Goal: Information Seeking & Learning: Learn about a topic

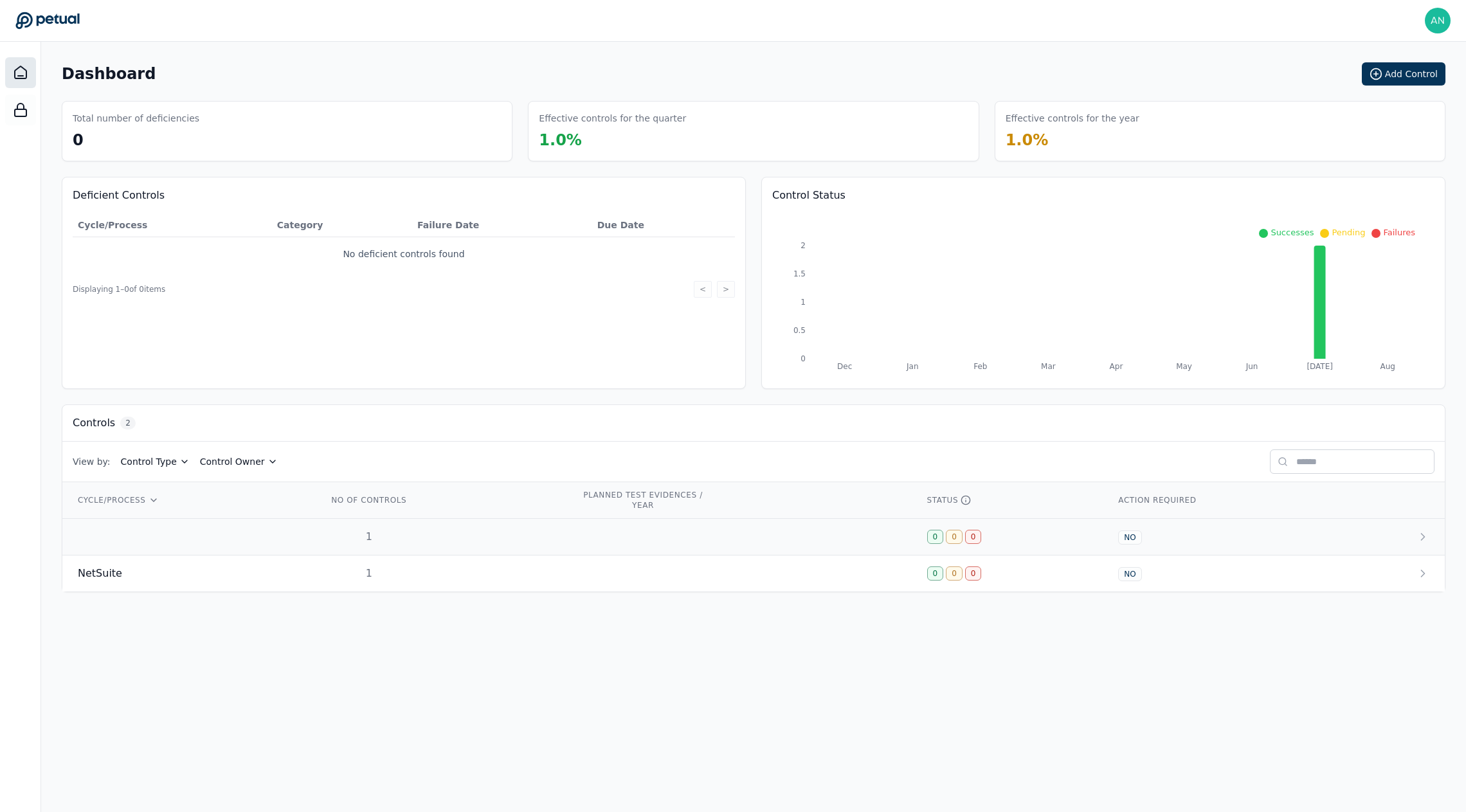
click at [337, 534] on div "1" at bounding box center [369, 536] width 83 height 15
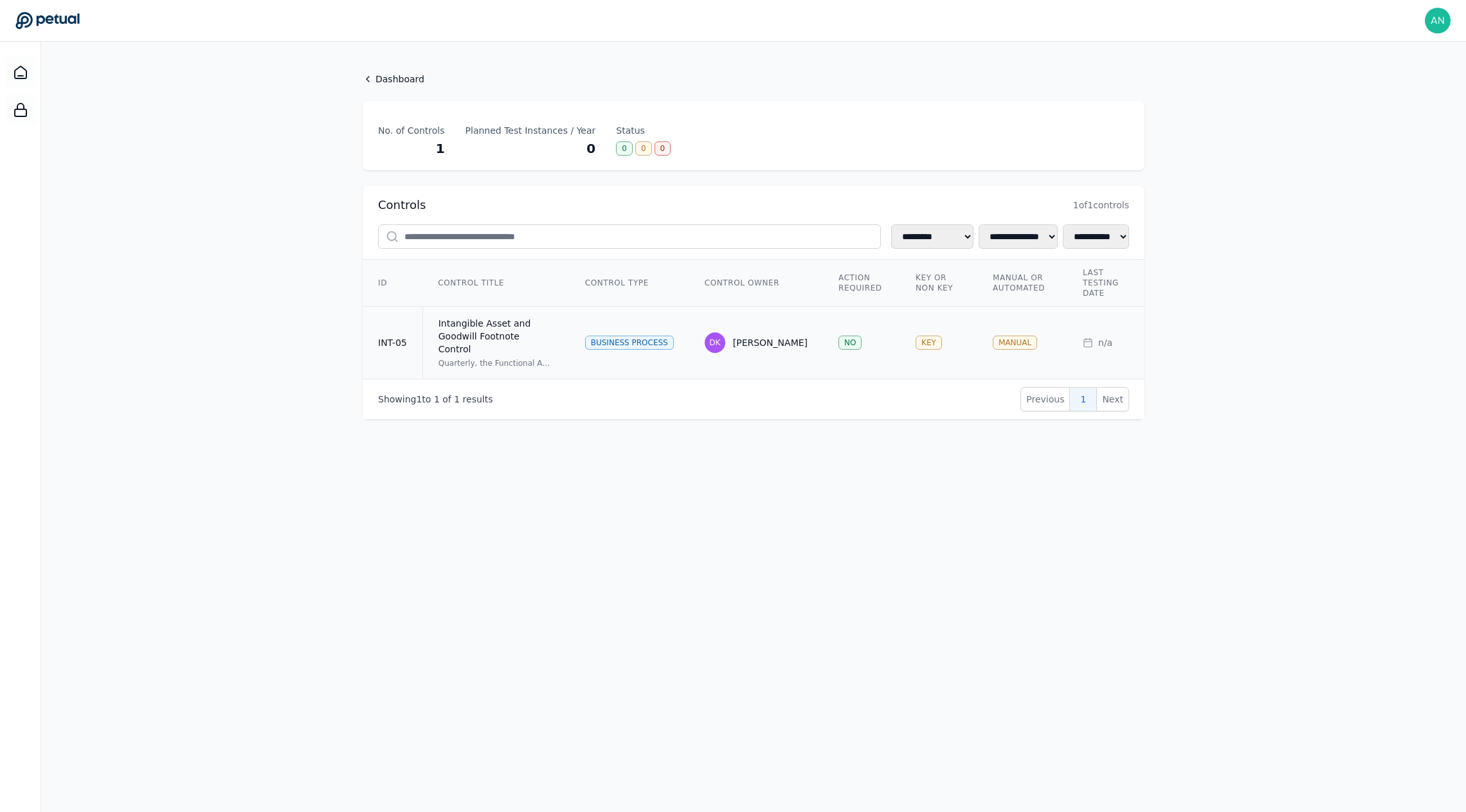
click at [486, 339] on div "Intangible Asset and Goodwill Footnote Control" at bounding box center [497, 336] width 116 height 39
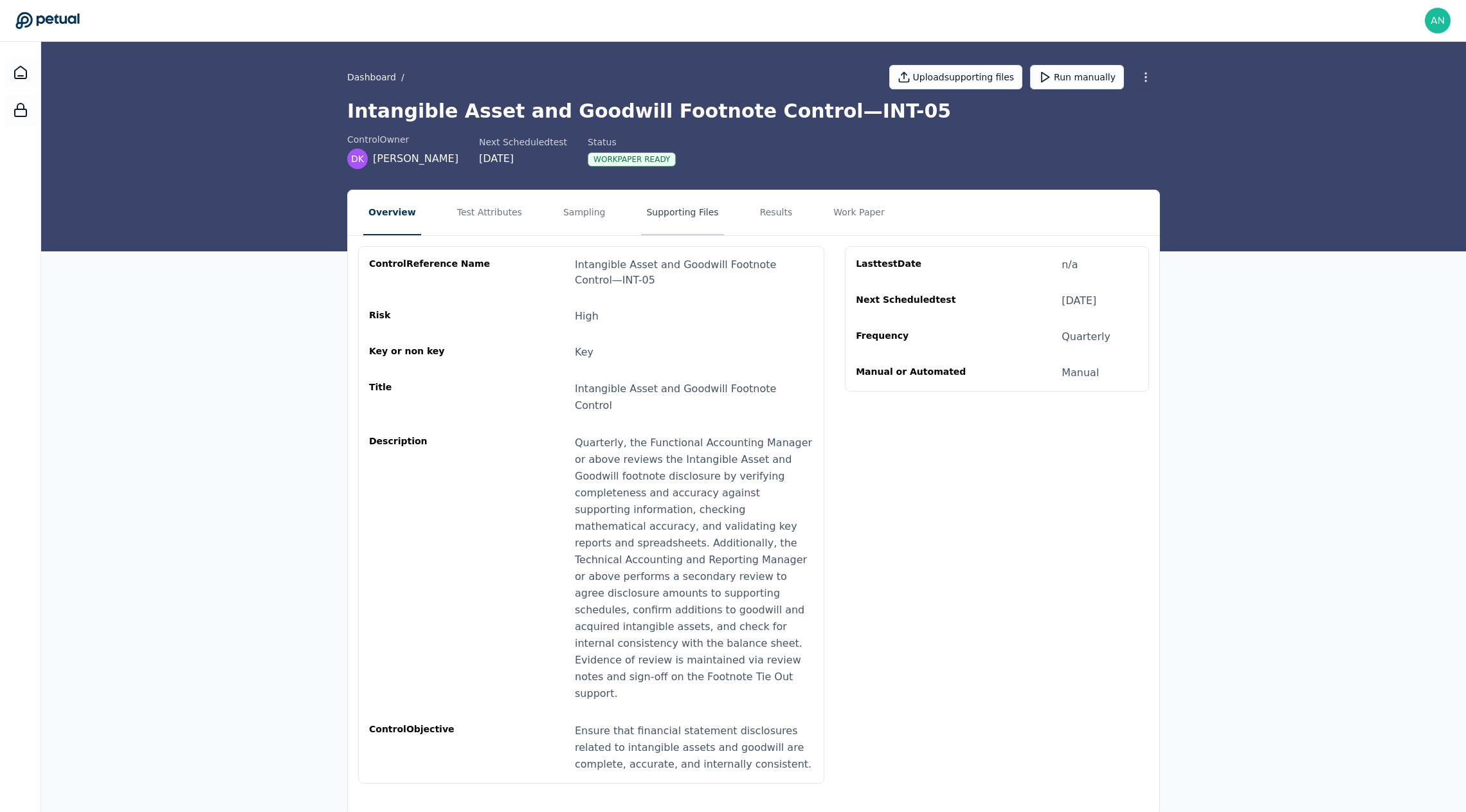
click at [660, 203] on button "Supporting Files" at bounding box center [682, 213] width 83 height 45
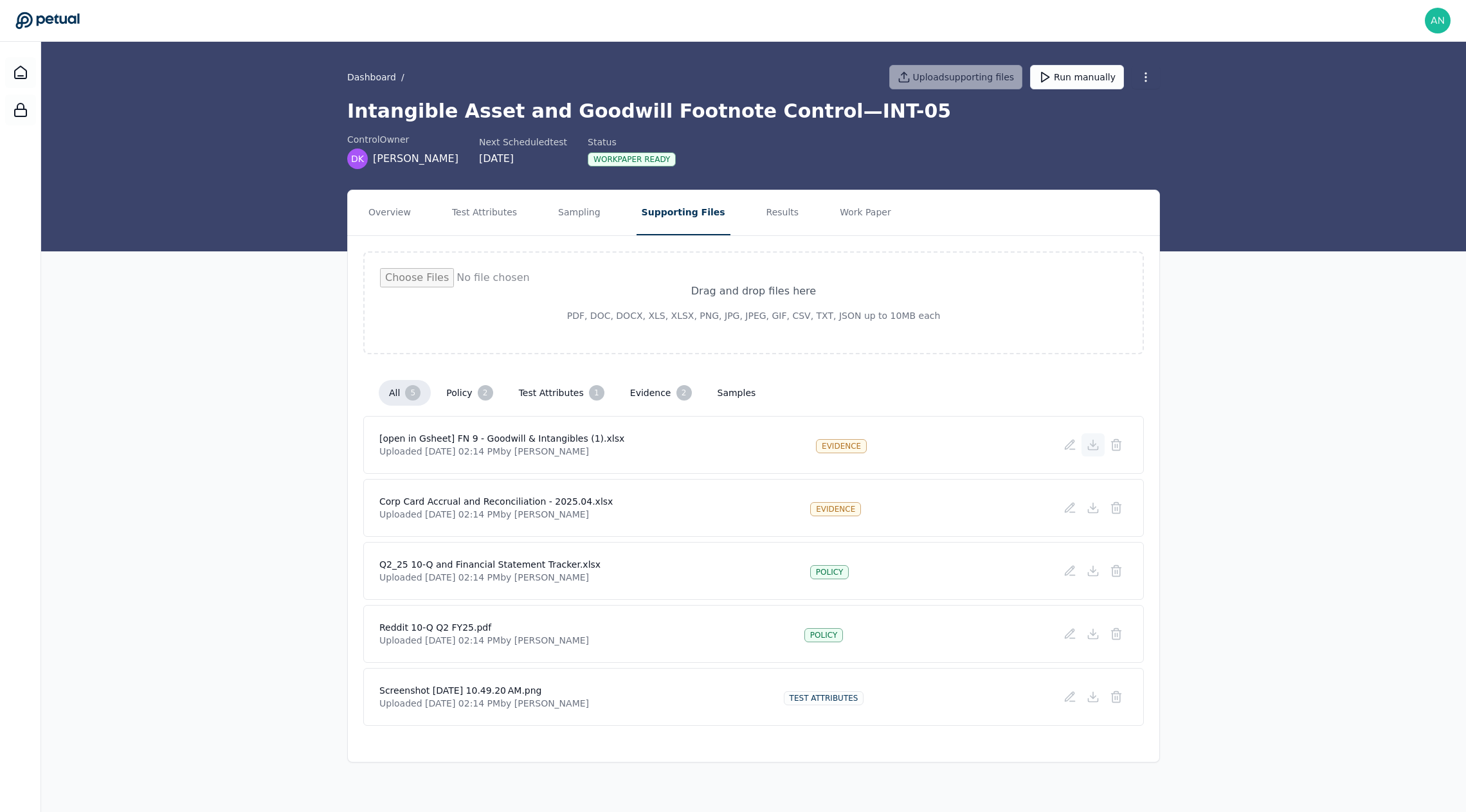
click at [1089, 447] on icon at bounding box center [1094, 446] width 13 height 13
click at [1096, 510] on icon at bounding box center [1094, 508] width 13 height 13
click at [1088, 572] on icon at bounding box center [1094, 571] width 13 height 13
click at [1096, 635] on icon at bounding box center [1094, 634] width 13 height 13
click at [1094, 696] on icon at bounding box center [1093, 697] width 5 height 3
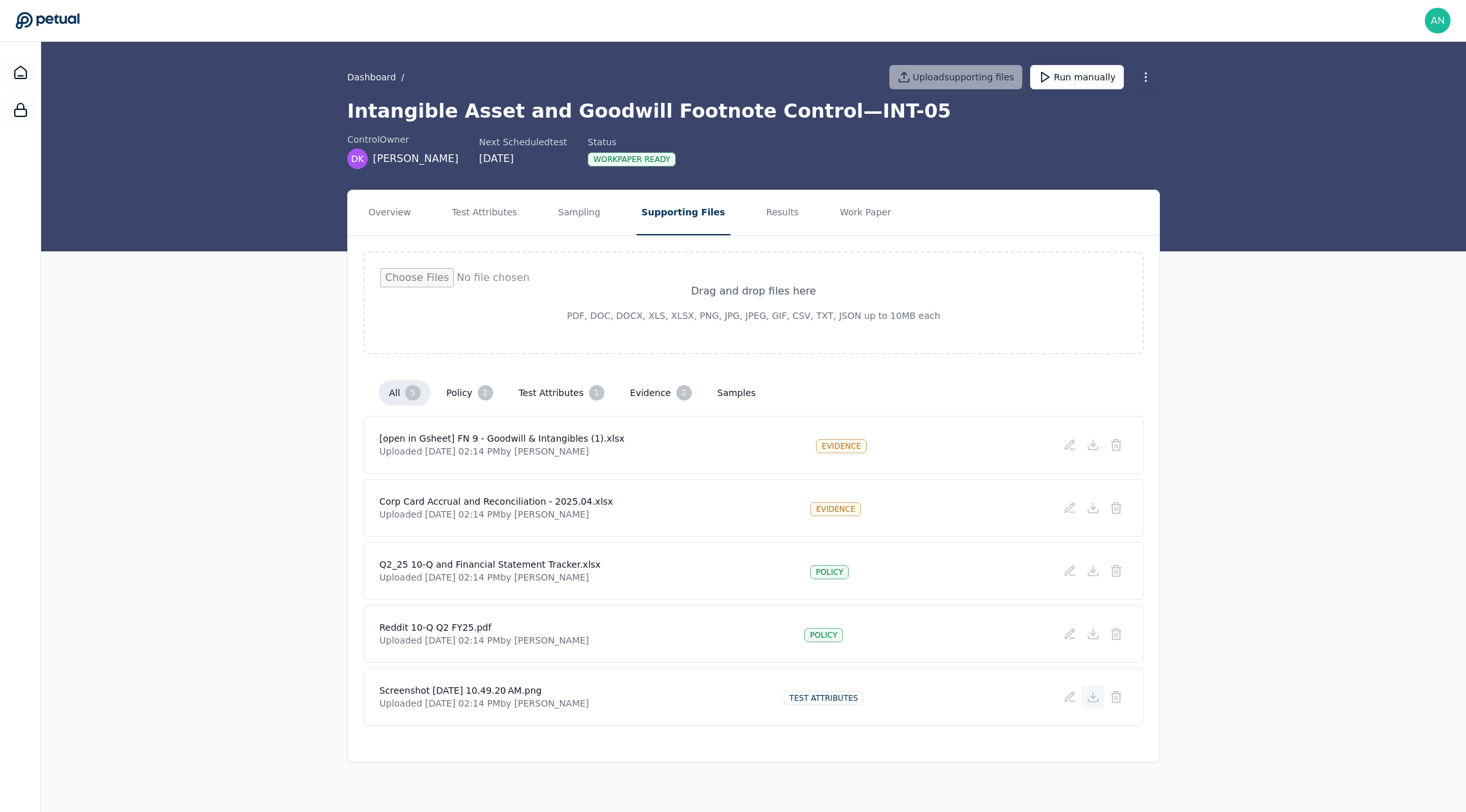
click at [1096, 694] on icon at bounding box center [1094, 697] width 13 height 13
click at [576, 208] on button "Sampling" at bounding box center [579, 213] width 53 height 45
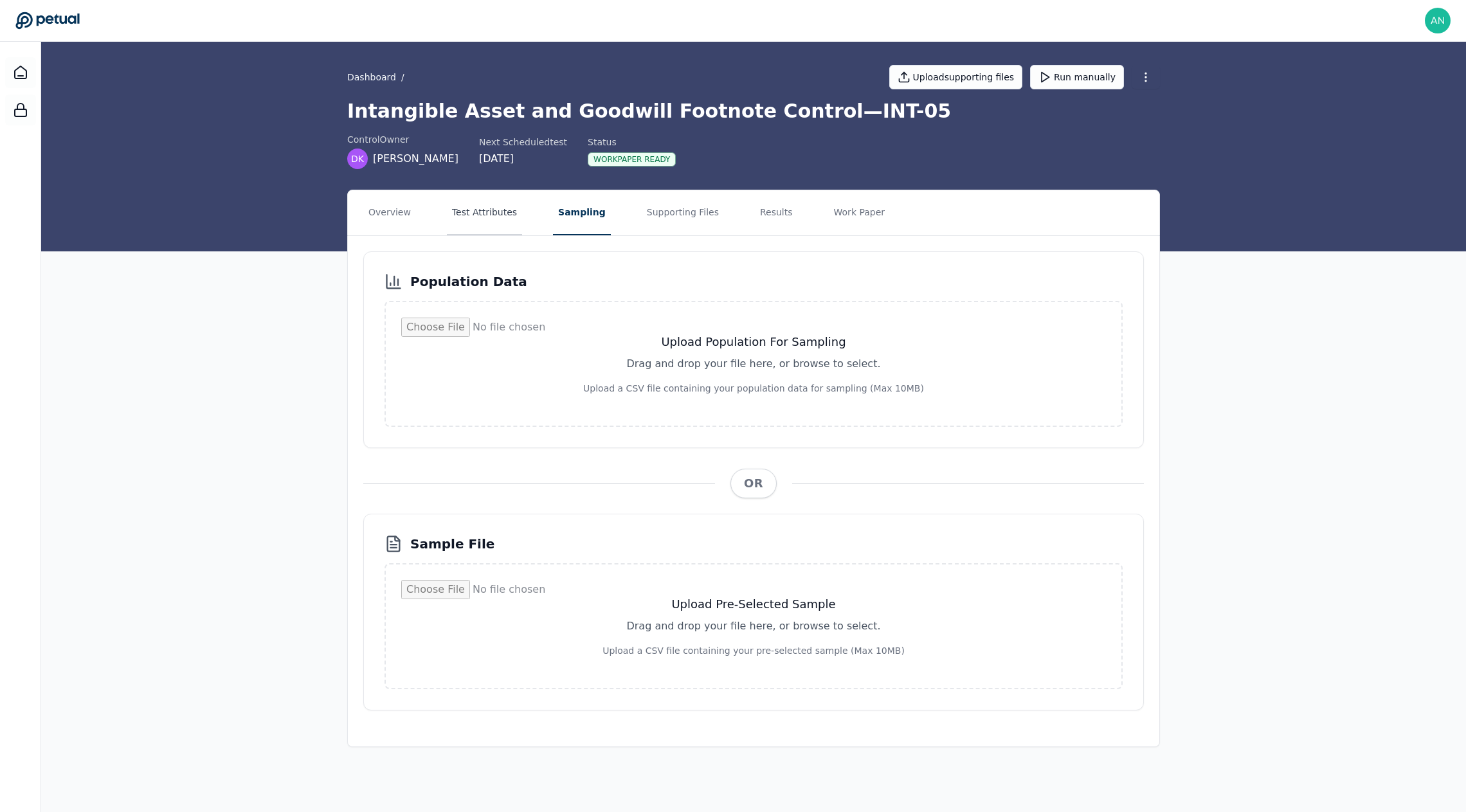
click at [503, 211] on button "Test Attributes" at bounding box center [484, 213] width 75 height 45
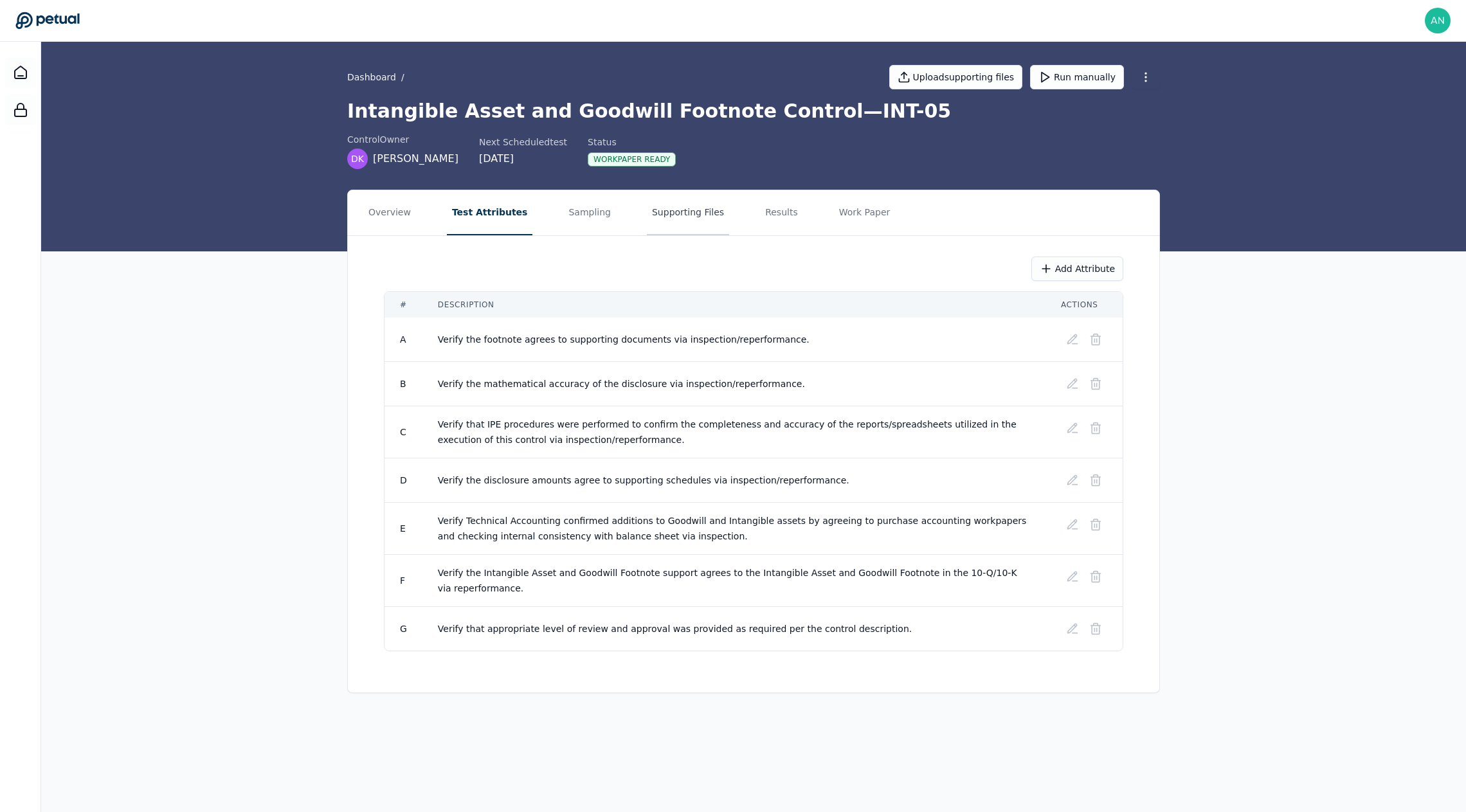
click at [666, 216] on button "Supporting Files" at bounding box center [688, 213] width 83 height 45
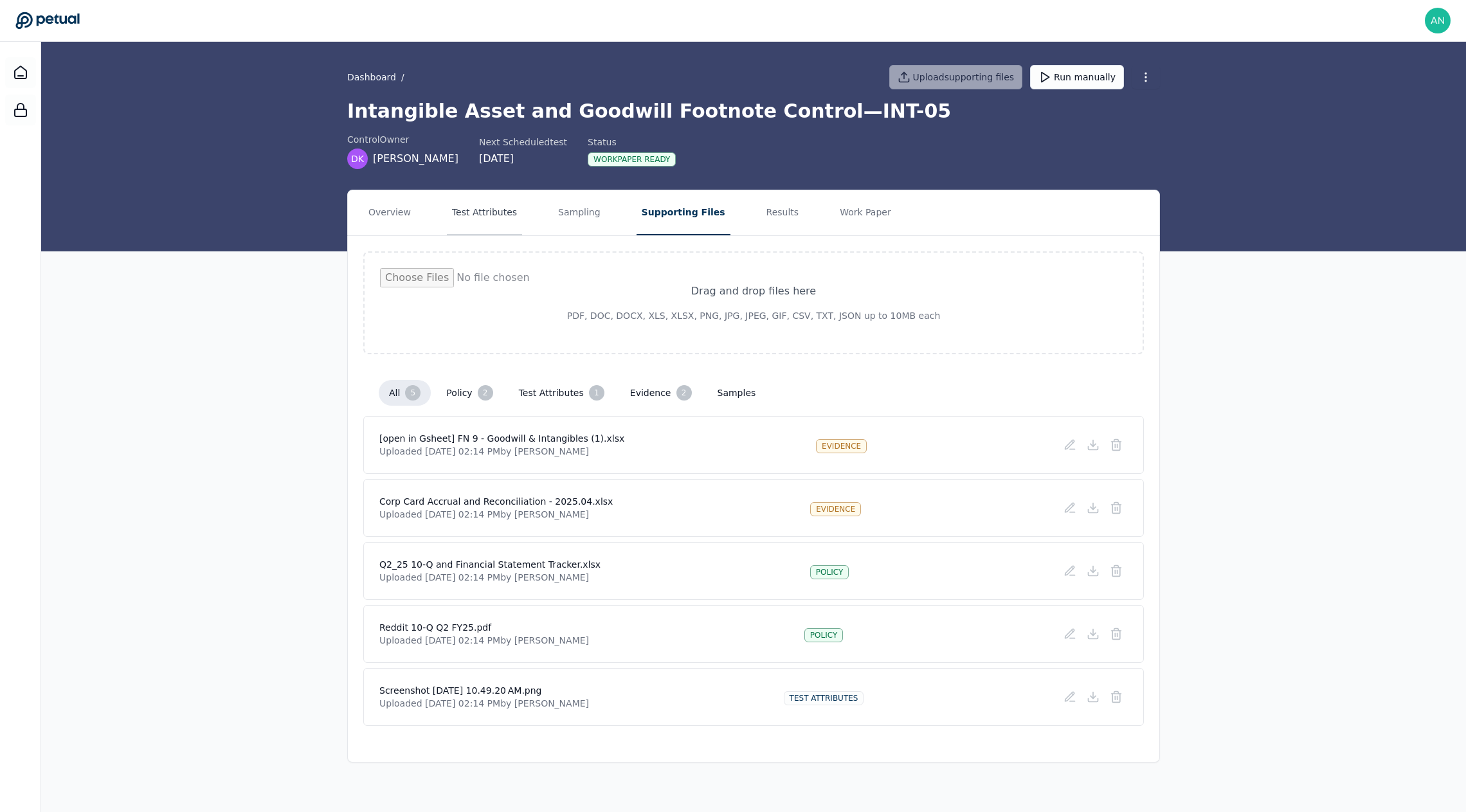
click at [503, 214] on button "Test Attributes" at bounding box center [484, 213] width 75 height 45
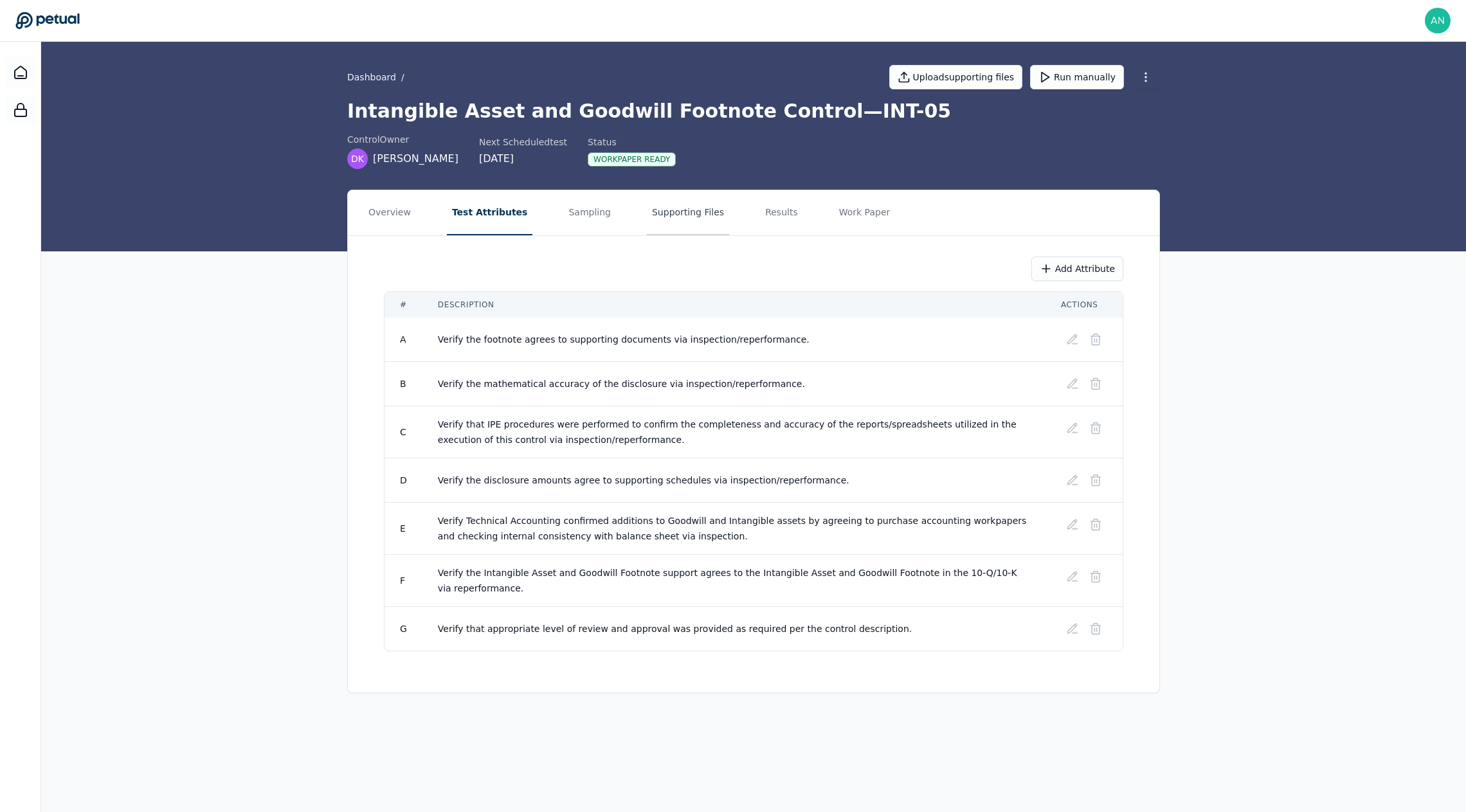
click at [676, 215] on button "Supporting Files" at bounding box center [688, 213] width 83 height 45
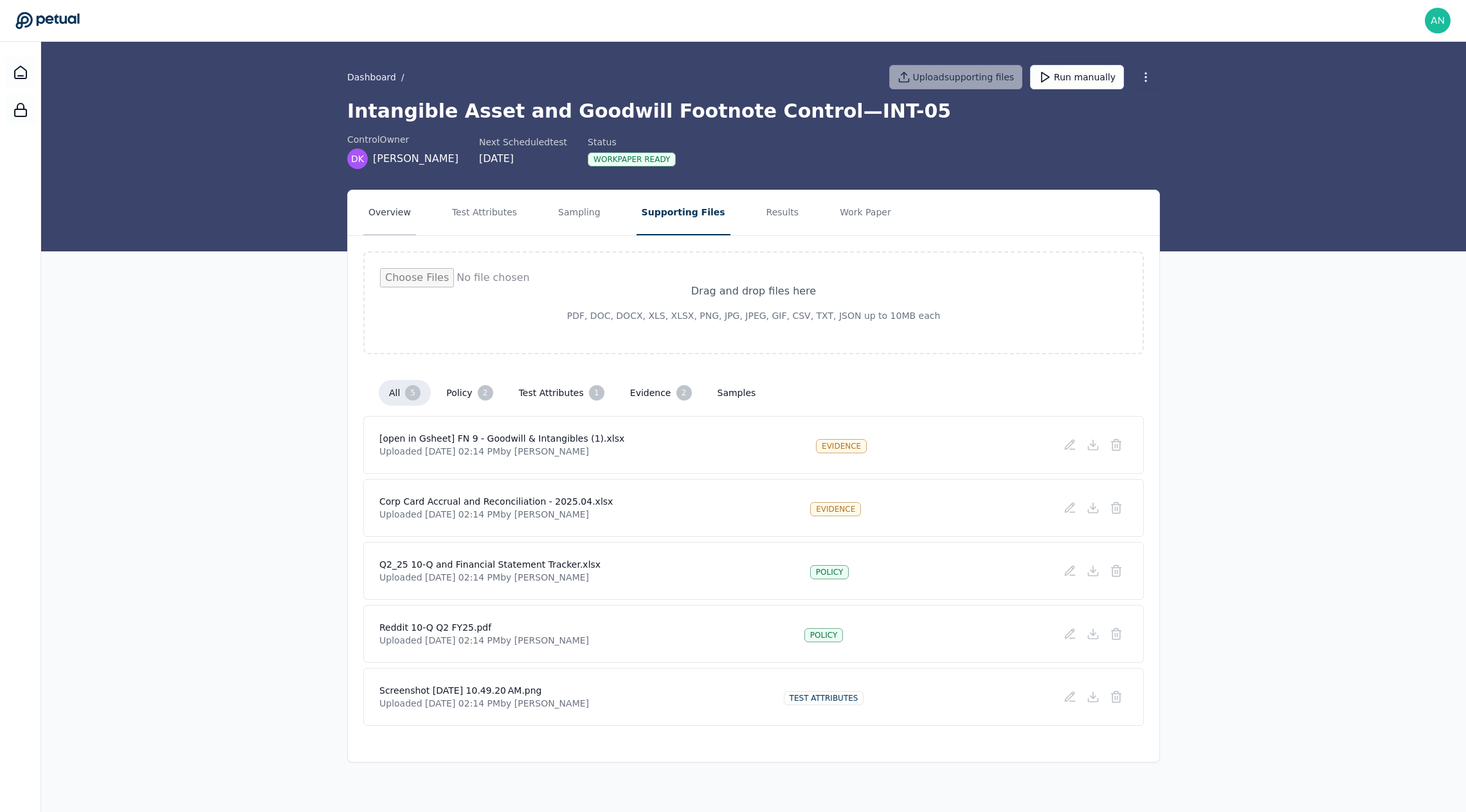
click at [402, 214] on button "Overview" at bounding box center [390, 213] width 53 height 45
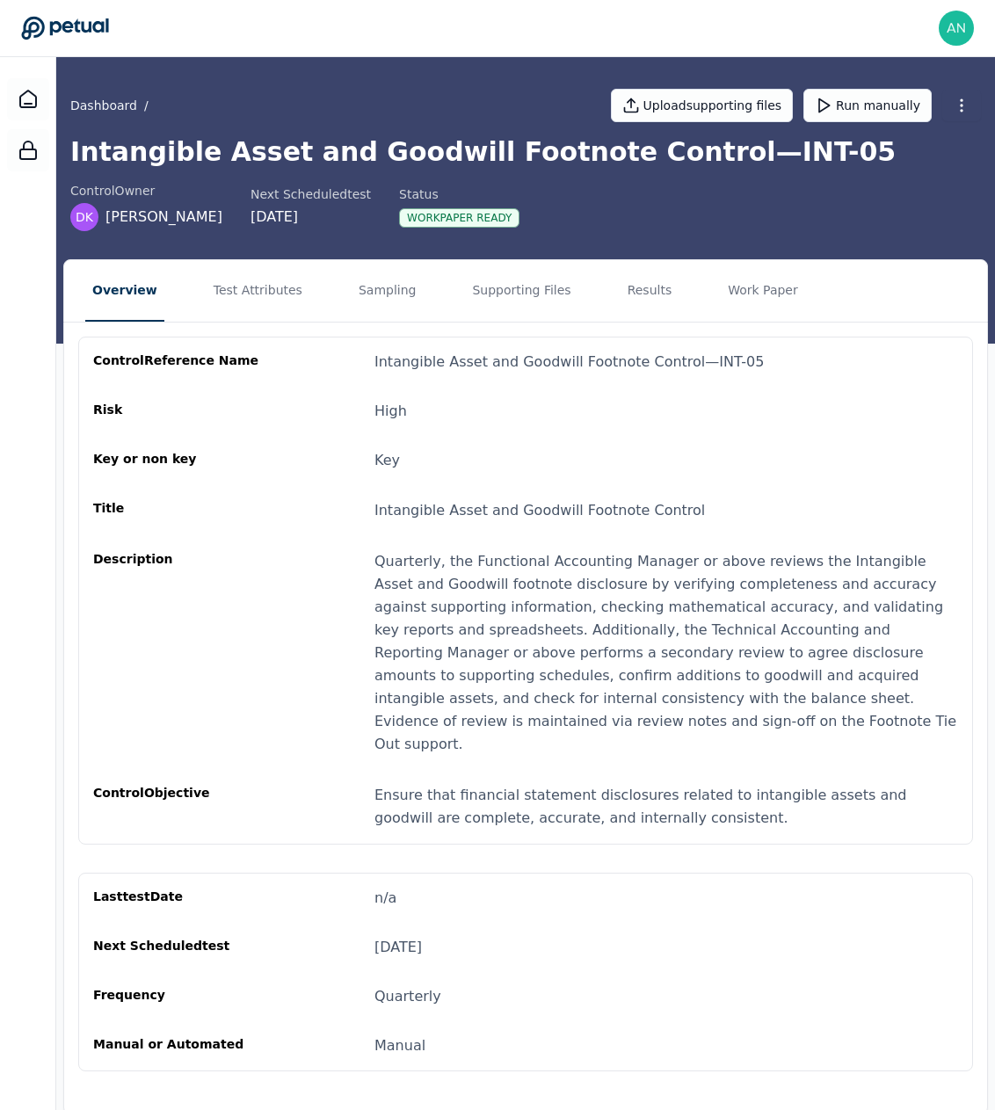
click at [85, 260] on button "Overview" at bounding box center [124, 291] width 79 height 62
